Goal: Information Seeking & Learning: Learn about a topic

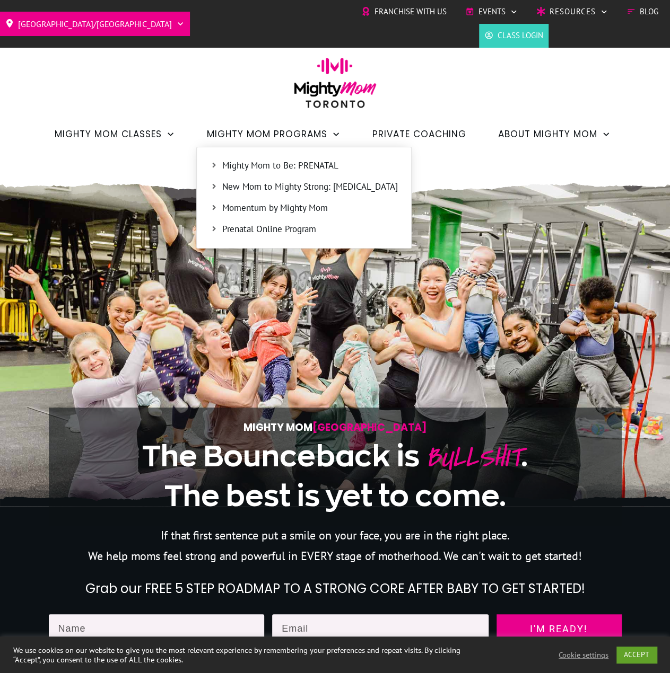
click at [224, 164] on span "Mighty Mom to Be: PRENATAL" at bounding box center [309, 166] width 175 height 14
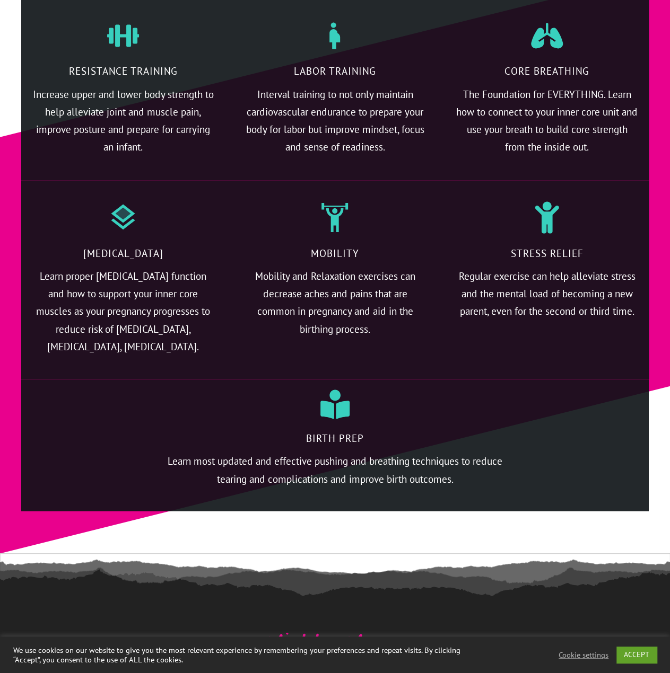
scroll to position [2704, 0]
